Goal: Browse casually

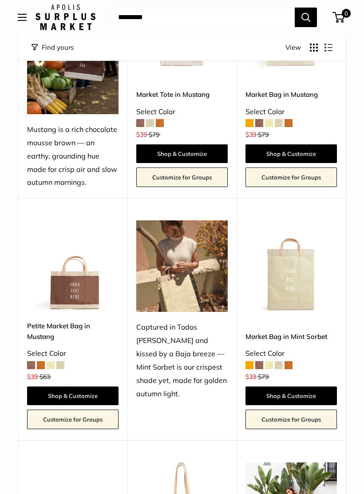
scroll to position [222, 0]
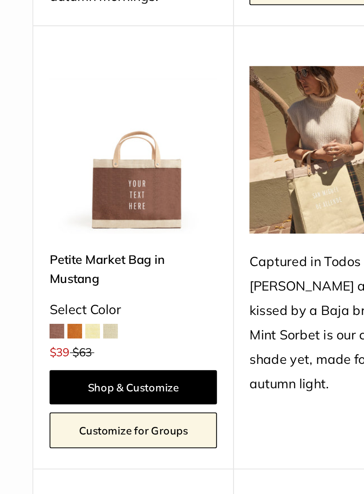
click at [49, 355] on span at bounding box center [51, 359] width 8 height 8
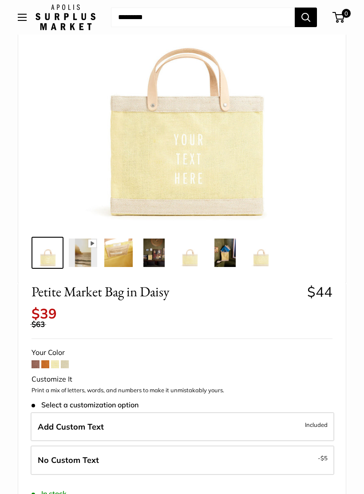
scroll to position [167, 0]
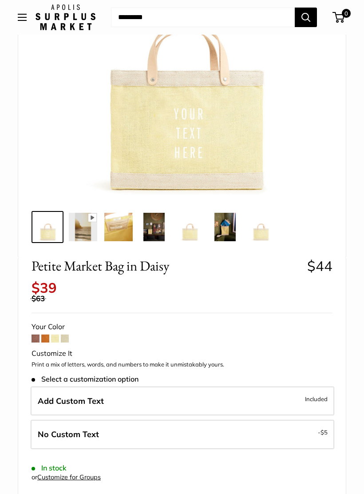
click at [65, 335] on span at bounding box center [65, 339] width 8 height 8
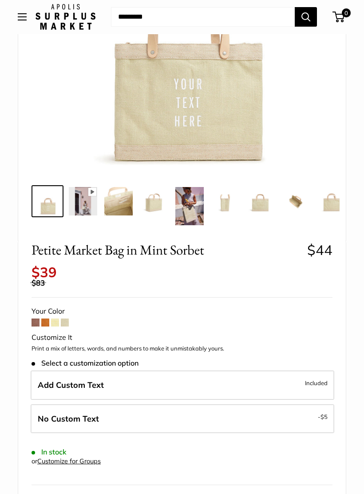
scroll to position [196, 0]
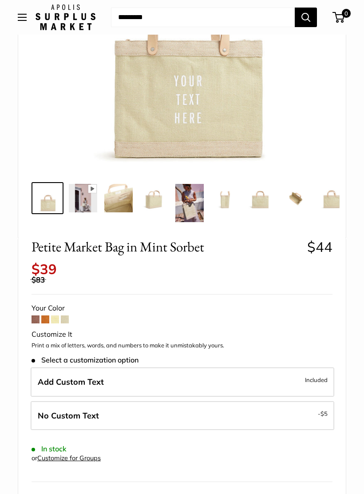
click at [67, 315] on span at bounding box center [65, 319] width 8 height 8
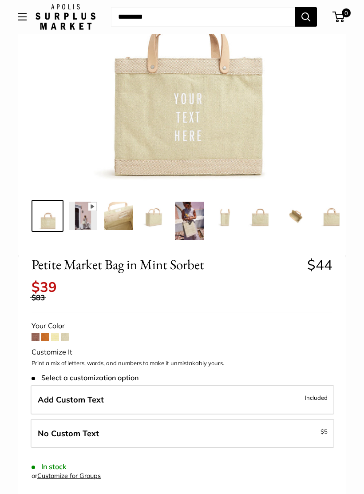
scroll to position [178, 0]
click at [39, 333] on span at bounding box center [36, 337] width 8 height 8
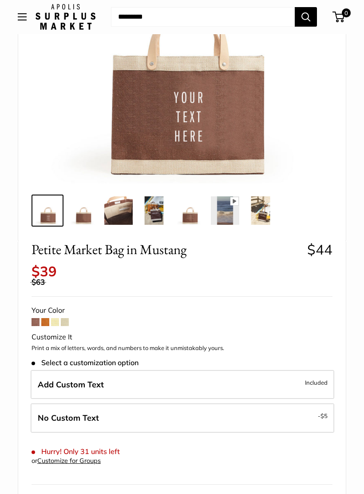
scroll to position [183, 0]
click at [48, 318] on span at bounding box center [45, 322] width 8 height 8
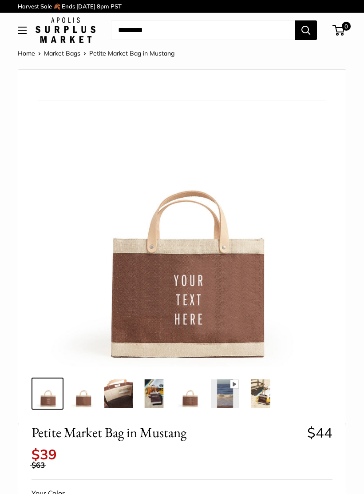
scroll to position [194, 0]
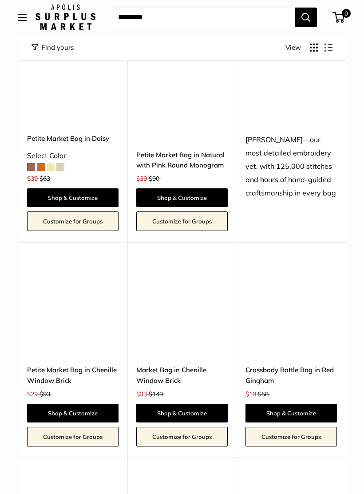
scroll to position [1595, 0]
